Goal: Task Accomplishment & Management: Manage account settings

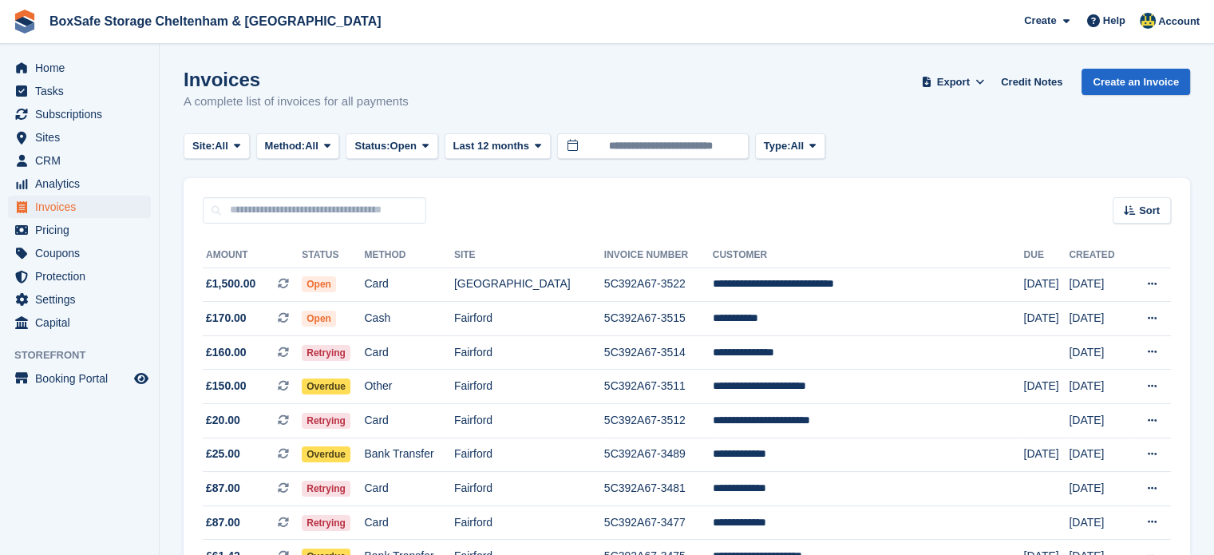
drag, startPoint x: 1216, startPoint y: 157, endPoint x: 1225, endPoint y: -12, distance: 169.4
click at [1213, 0] on html "BoxSafe Storage Cheltenham & Fairford Create Subscription Invoice Contact Deal …" at bounding box center [607, 277] width 1214 height 555
click at [27, 64] on span "menu" at bounding box center [21, 67] width 19 height 19
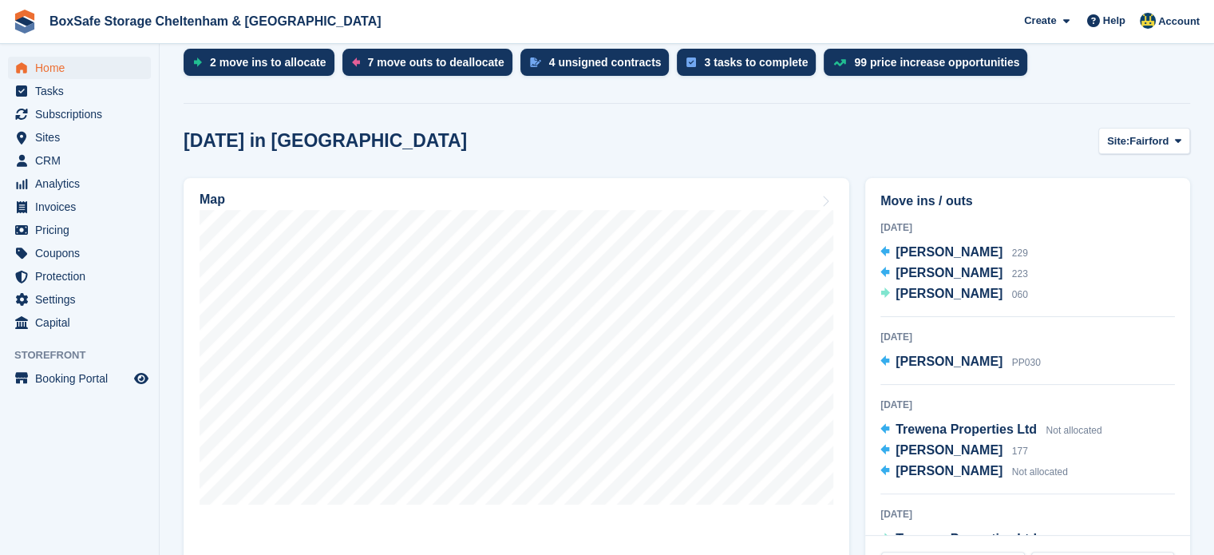
scroll to position [348, 0]
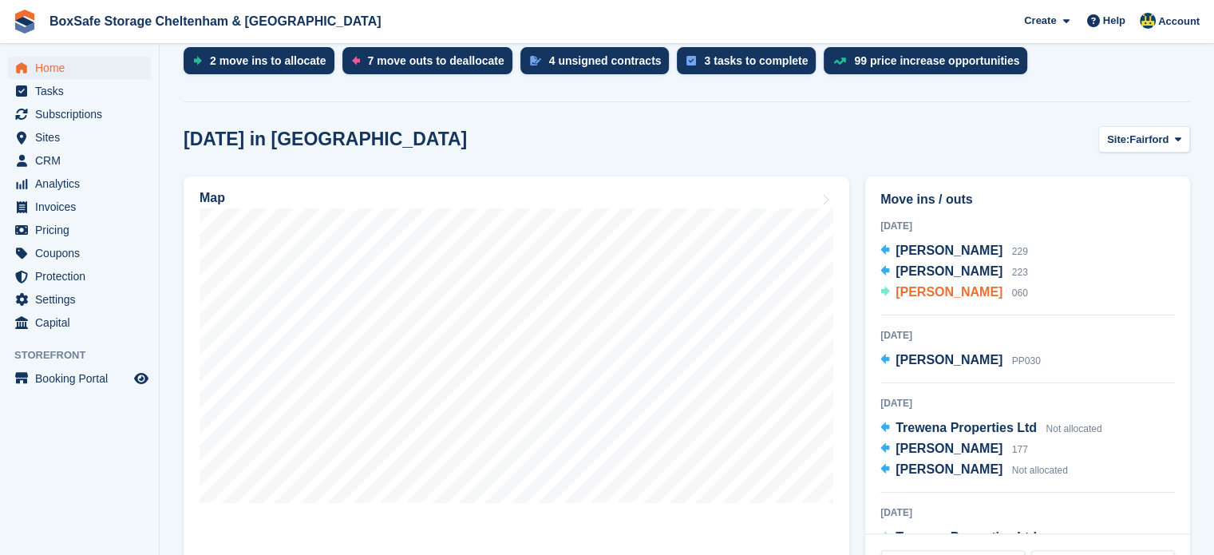
click at [927, 292] on span "Joanna Shellard" at bounding box center [948, 292] width 107 height 14
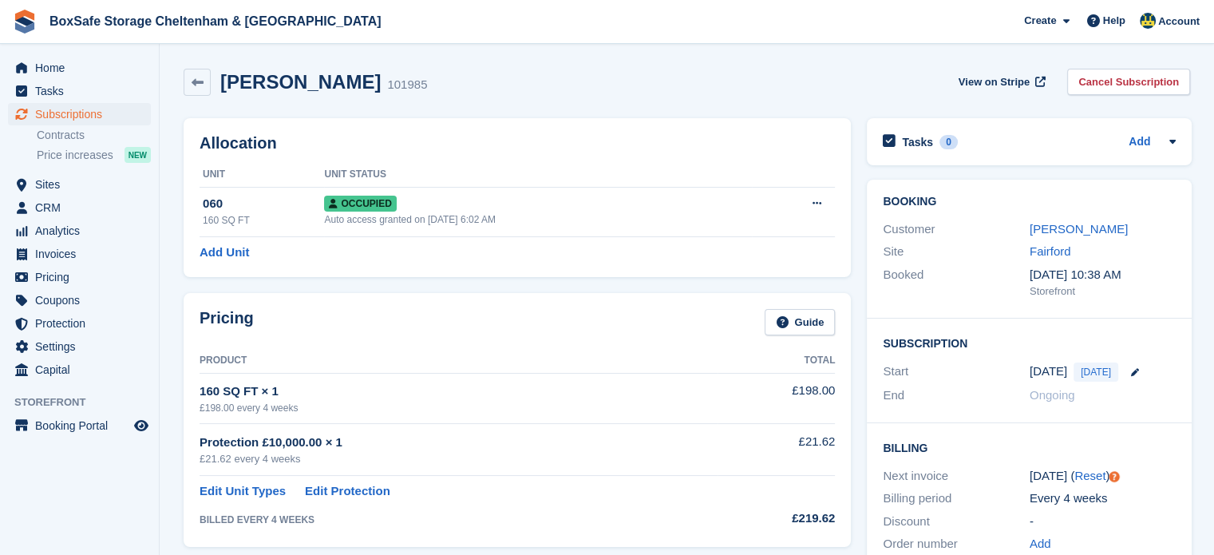
click at [52, 55] on div "Home Tasks Subscriptions Subscriptions Subscriptions Contracts Price increases …" at bounding box center [79, 215] width 159 height 331
click at [61, 78] on span "Home" at bounding box center [83, 68] width 96 height 22
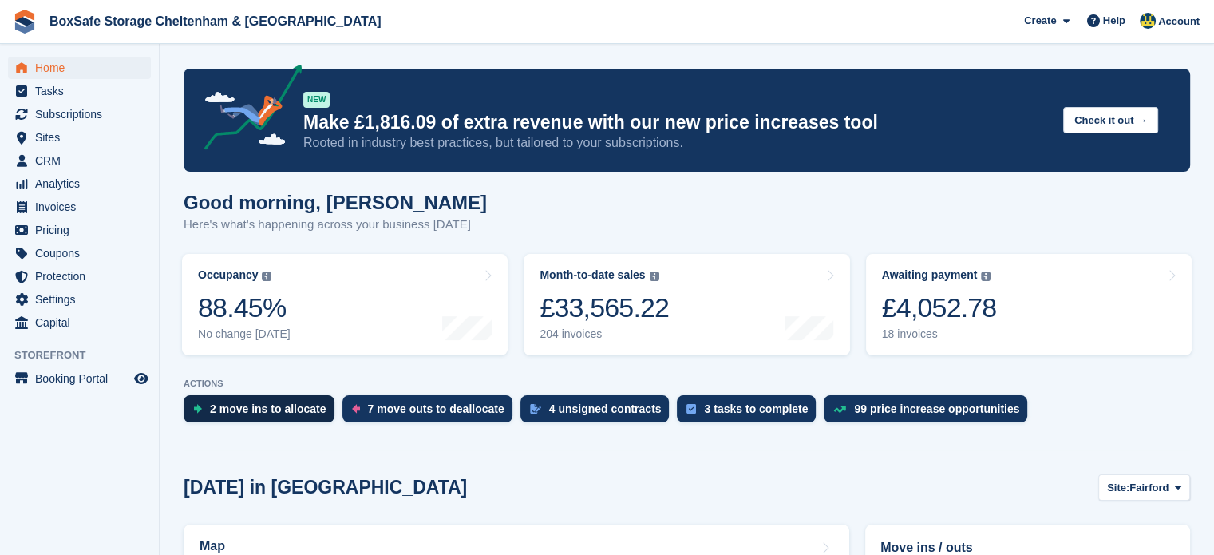
click at [254, 408] on div "2 move ins to allocate" at bounding box center [268, 408] width 117 height 13
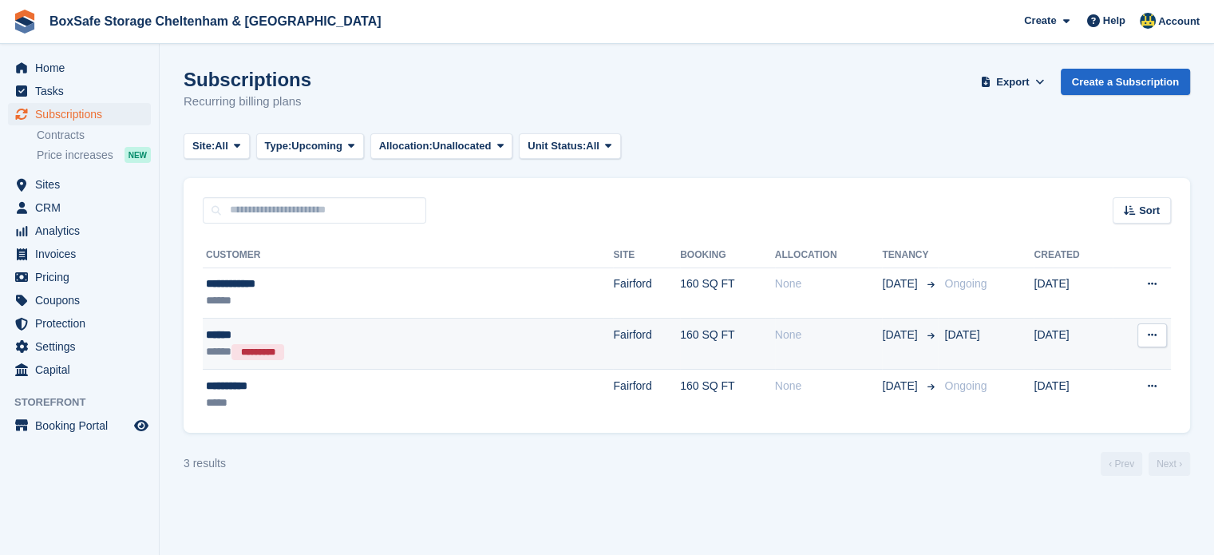
click at [680, 326] on td "160 SQ FT" at bounding box center [727, 343] width 95 height 51
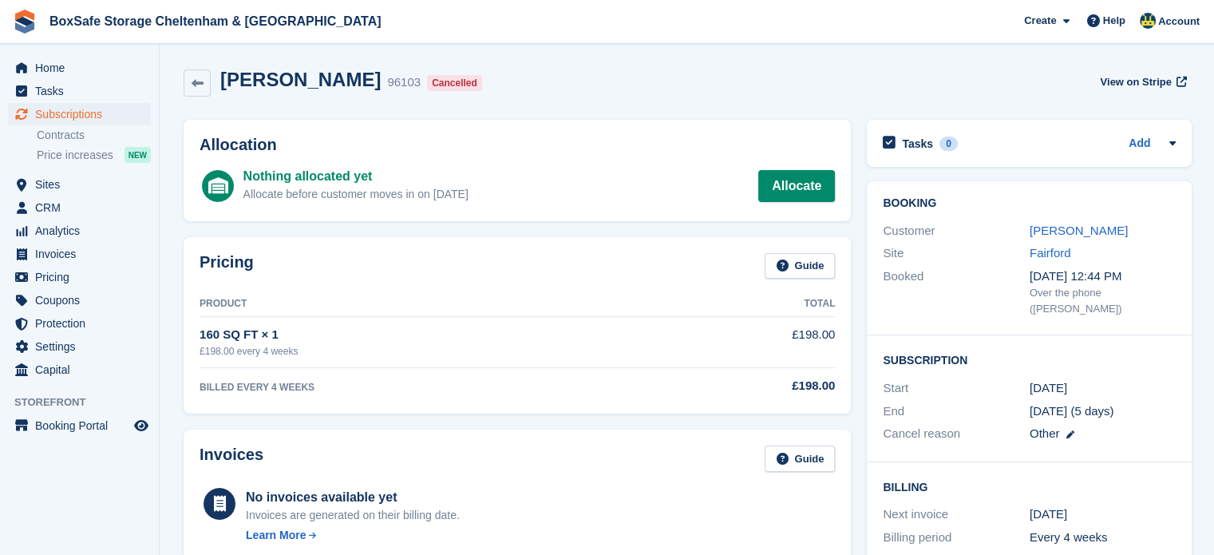
click at [49, 56] on div "Home Tasks Subscriptions Subscriptions Subscriptions Contracts Price increases …" at bounding box center [79, 215] width 159 height 331
click at [57, 72] on span "Home" at bounding box center [83, 68] width 96 height 22
